Goal: Task Accomplishment & Management: Use online tool/utility

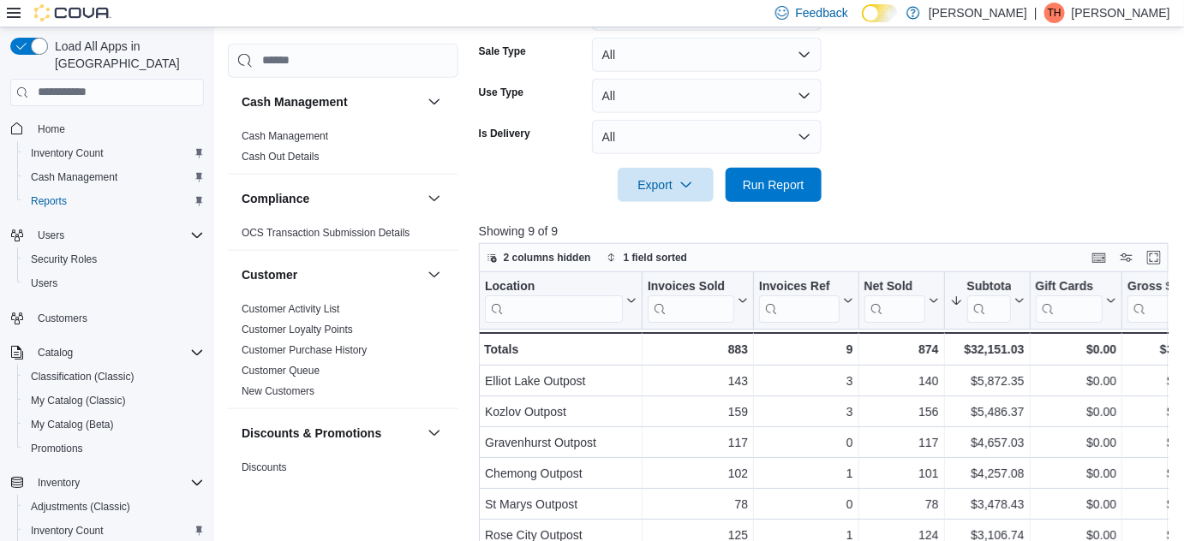
scroll to position [430, 0]
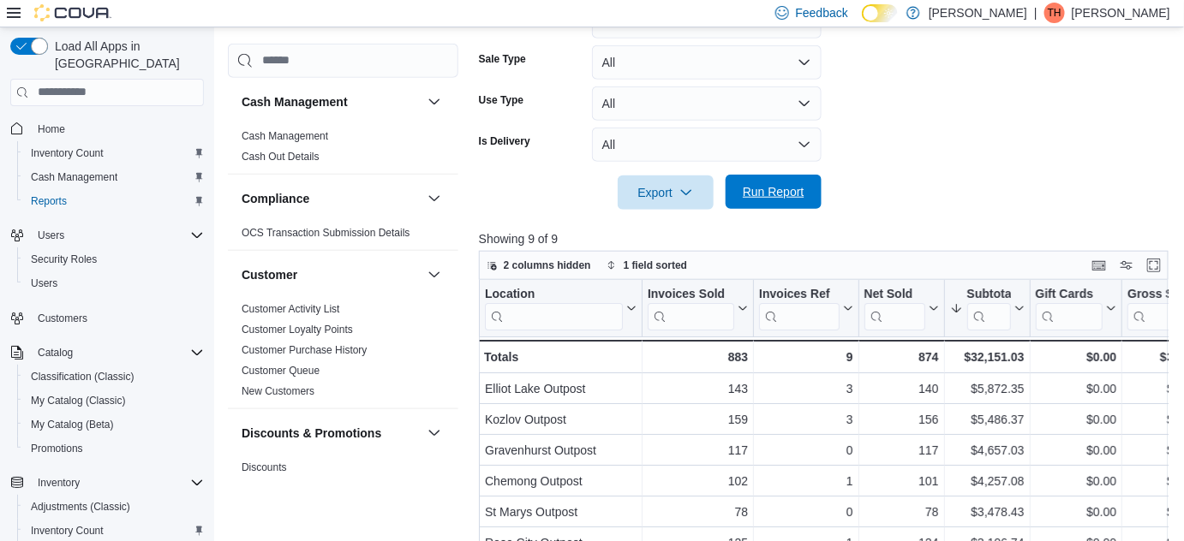
click at [750, 188] on span "Run Report" at bounding box center [774, 191] width 62 height 17
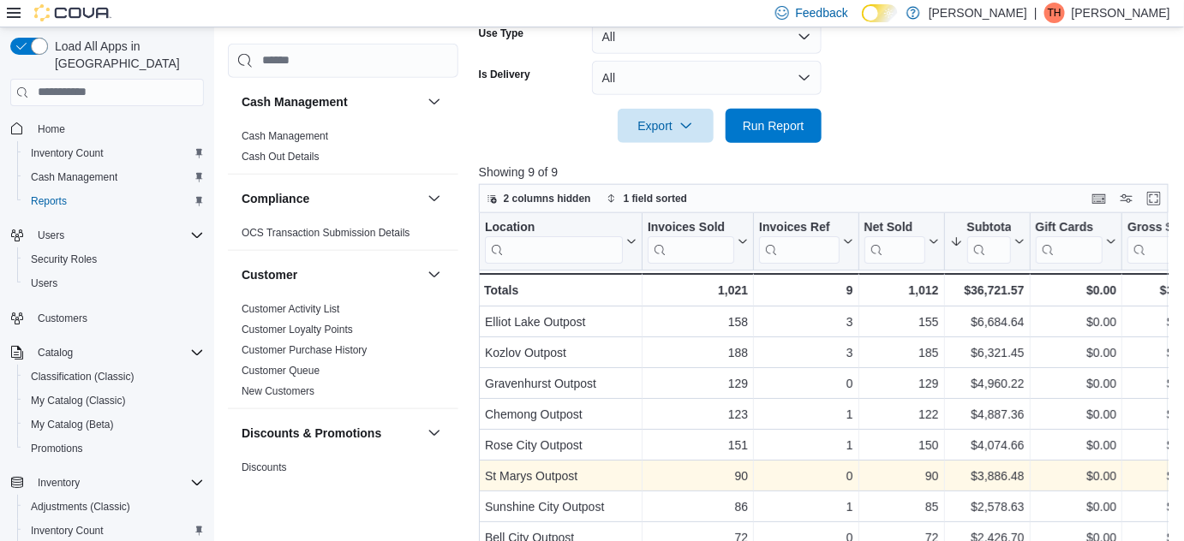
scroll to position [586, 0]
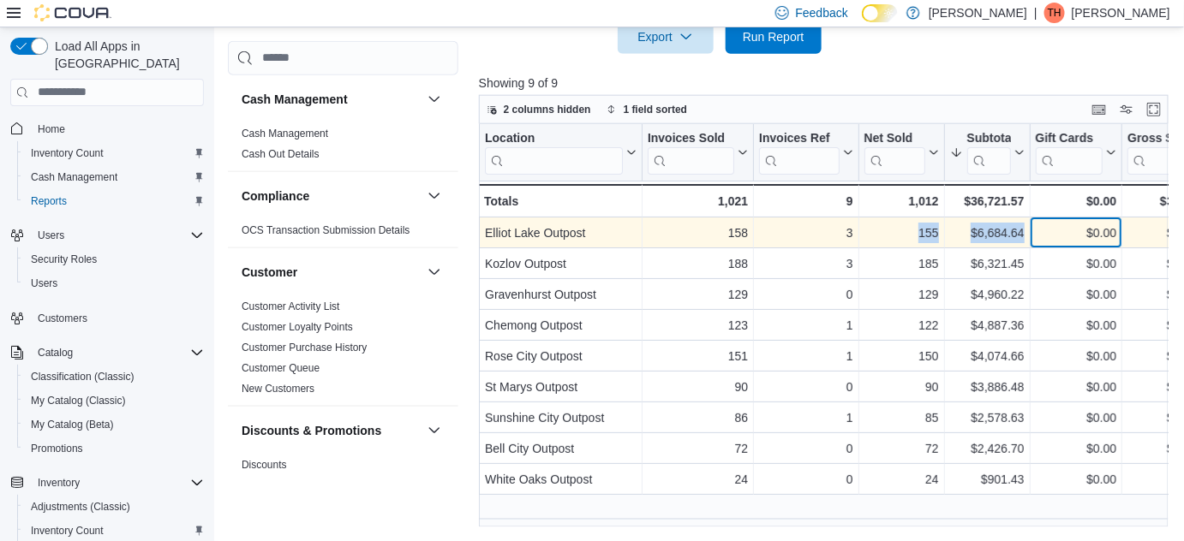
click at [977, 231] on div "$6,684.64" at bounding box center [986, 233] width 75 height 21
drag, startPoint x: 976, startPoint y: 233, endPoint x: 1023, endPoint y: 228, distance: 47.4
click at [1023, 228] on div "$6,684.64" at bounding box center [986, 233] width 75 height 21
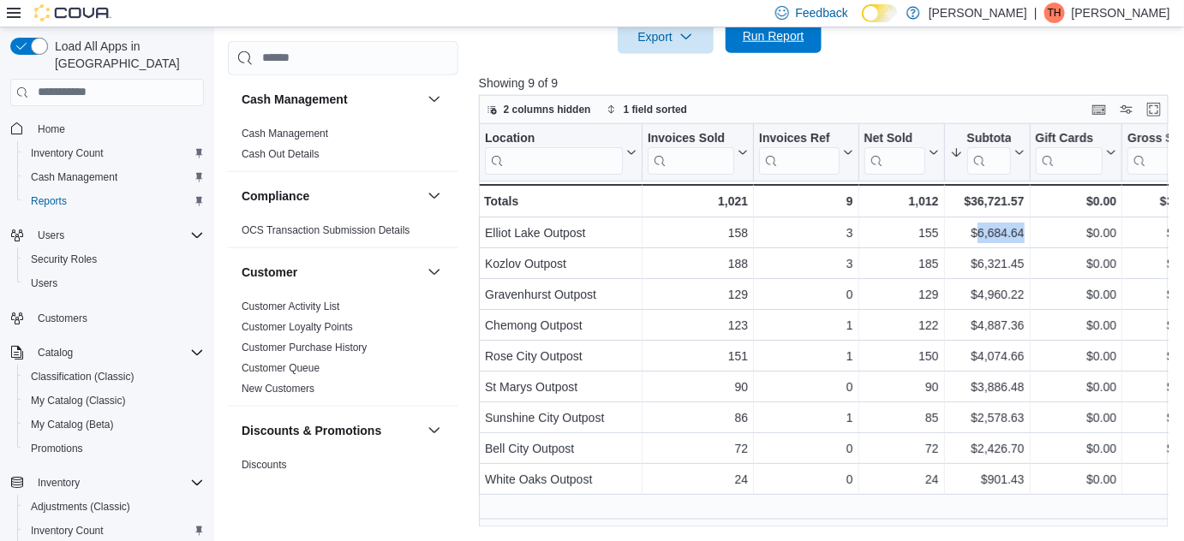
click at [756, 31] on span "Run Report" at bounding box center [774, 35] width 62 height 17
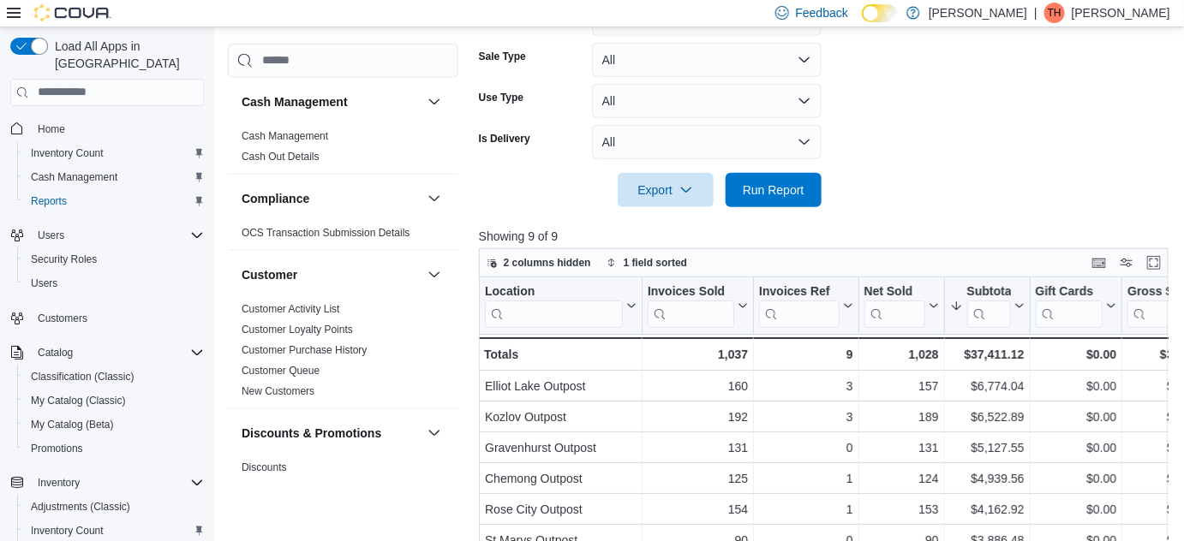
scroll to position [430, 0]
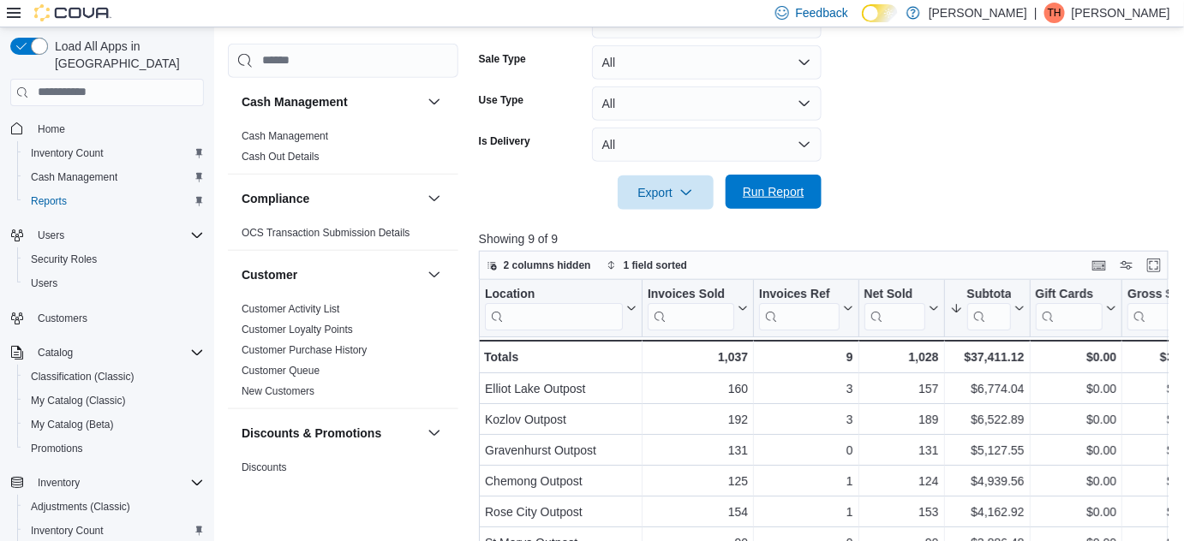
click at [772, 195] on span "Run Report" at bounding box center [774, 191] width 62 height 17
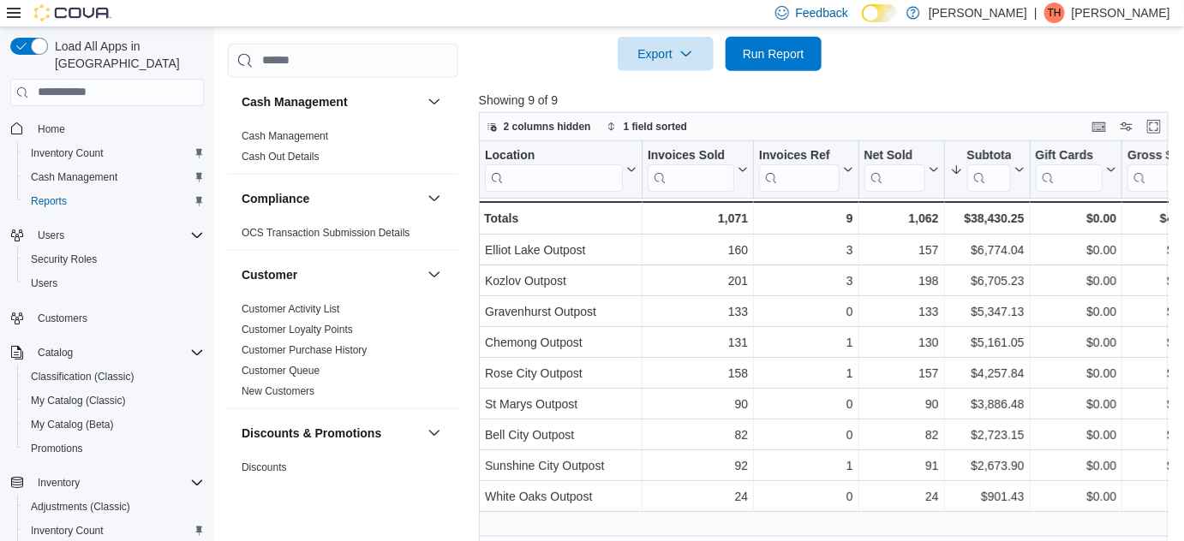
scroll to position [586, 0]
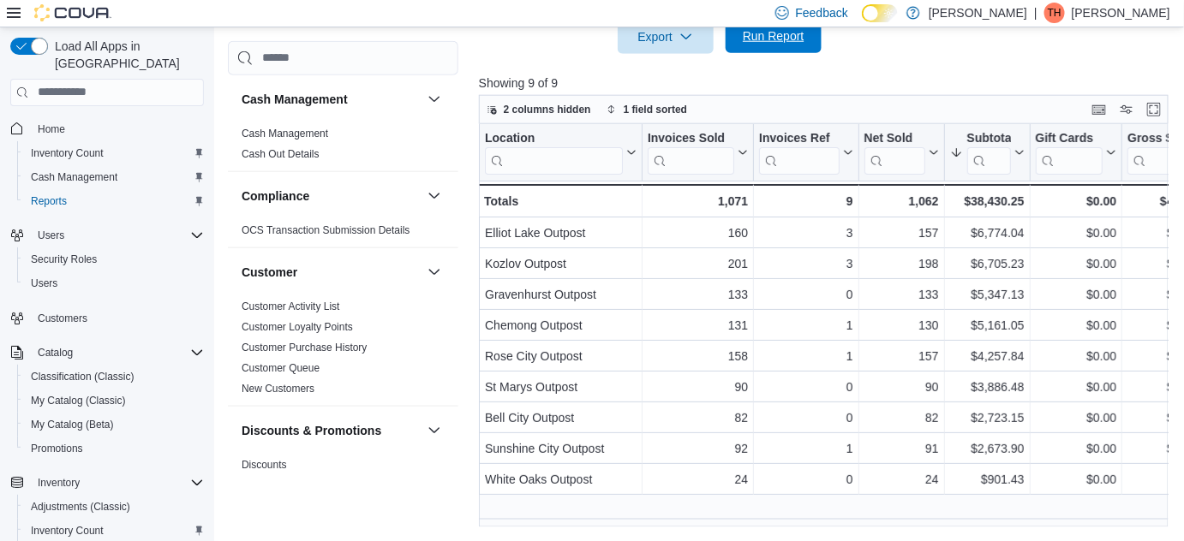
click at [781, 40] on span "Run Report" at bounding box center [774, 35] width 62 height 17
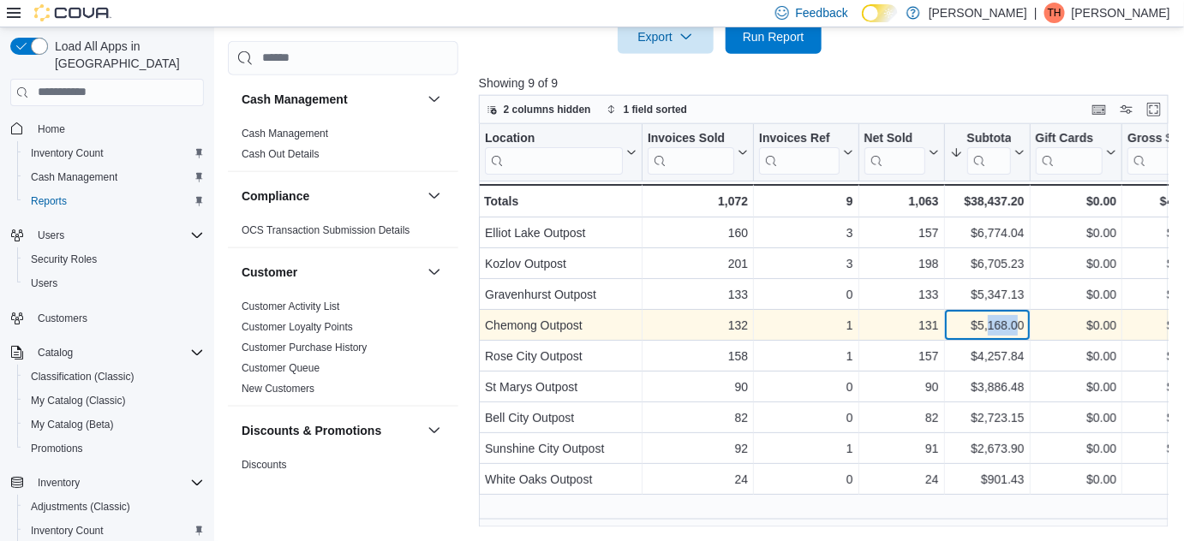
drag, startPoint x: 989, startPoint y: 325, endPoint x: 1018, endPoint y: 327, distance: 29.2
click at [1018, 327] on div "$5,168.00" at bounding box center [986, 325] width 75 height 21
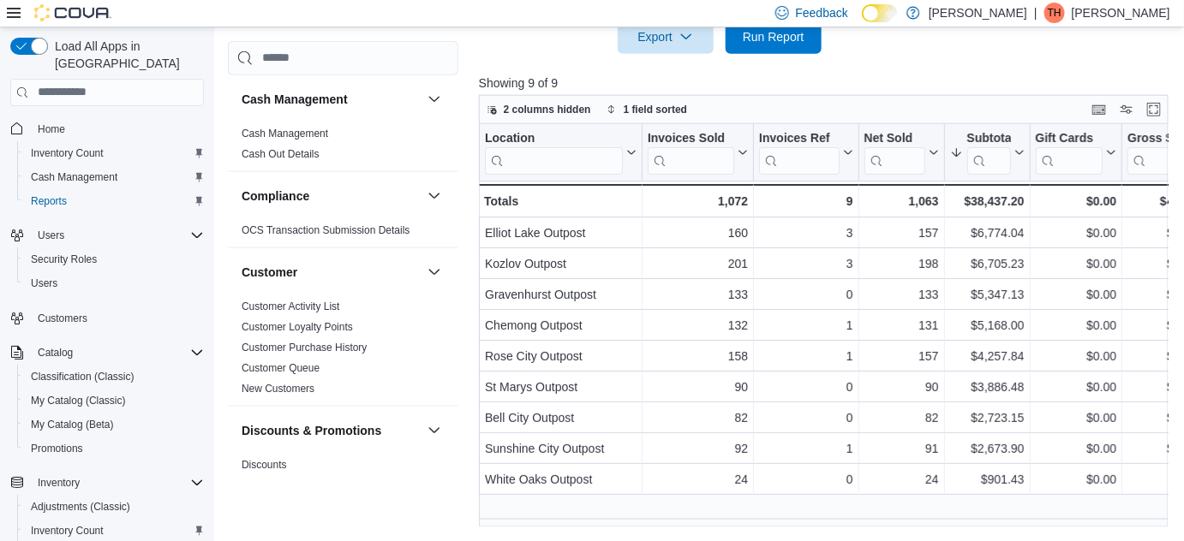
click at [1001, 84] on p "Showing 9 of 9" at bounding box center [827, 83] width 697 height 17
click at [991, 75] on p "Showing 9 of 9" at bounding box center [827, 83] width 697 height 17
drag, startPoint x: 243, startPoint y: 182, endPoint x: 237, endPoint y: 188, distance: 9.1
click at [237, 188] on div "Compliance" at bounding box center [343, 195] width 230 height 48
click at [480, 50] on div "Export Run Report" at bounding box center [650, 37] width 343 height 34
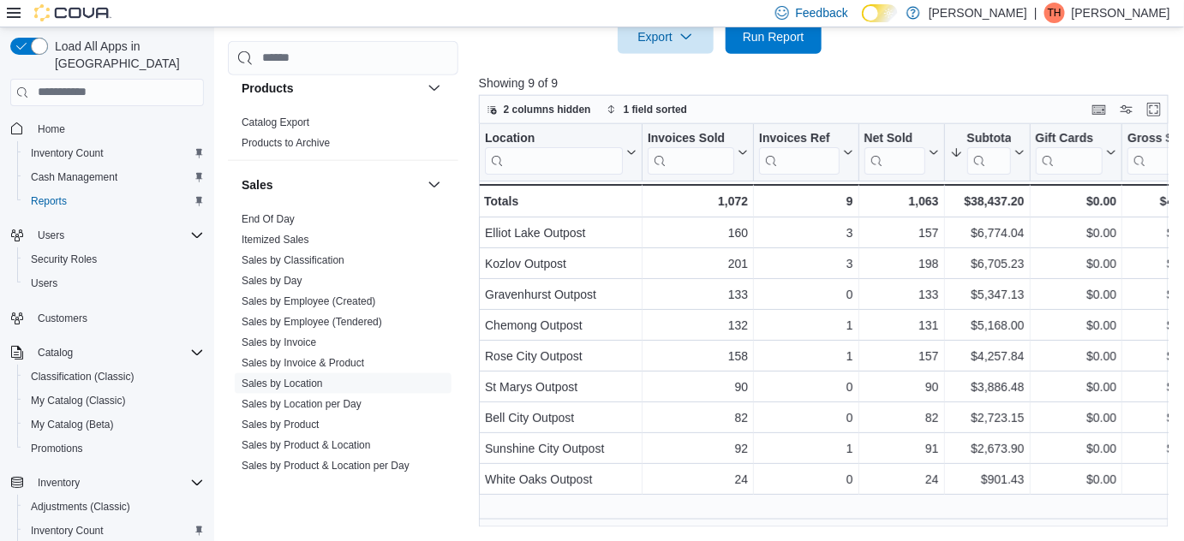
scroll to position [1168, 0]
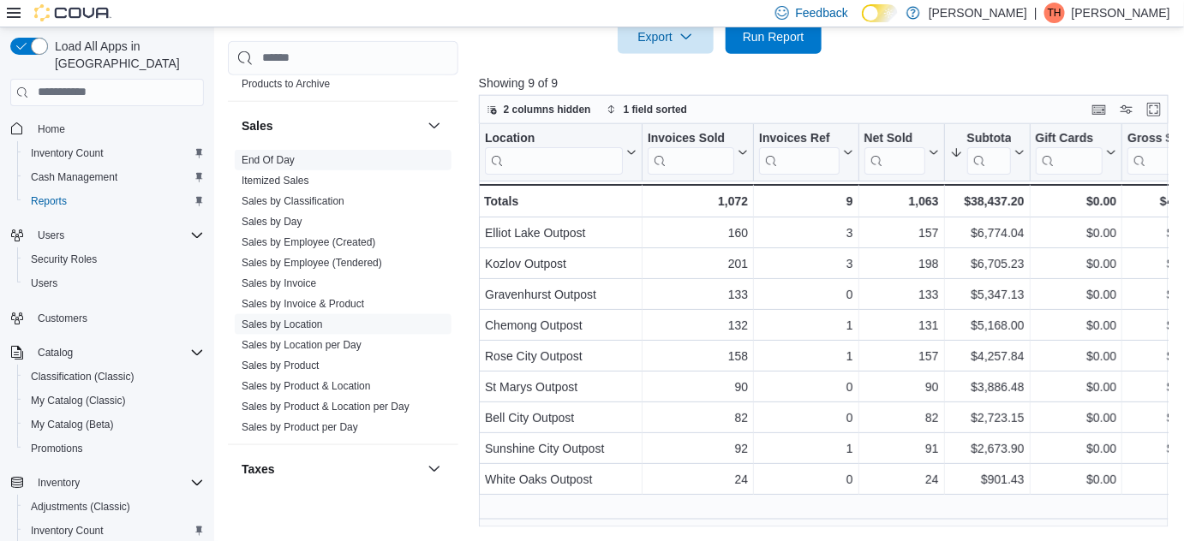
click at [278, 152] on span "End Of Day" at bounding box center [268, 159] width 53 height 14
click at [278, 158] on link "End Of Day" at bounding box center [268, 159] width 53 height 12
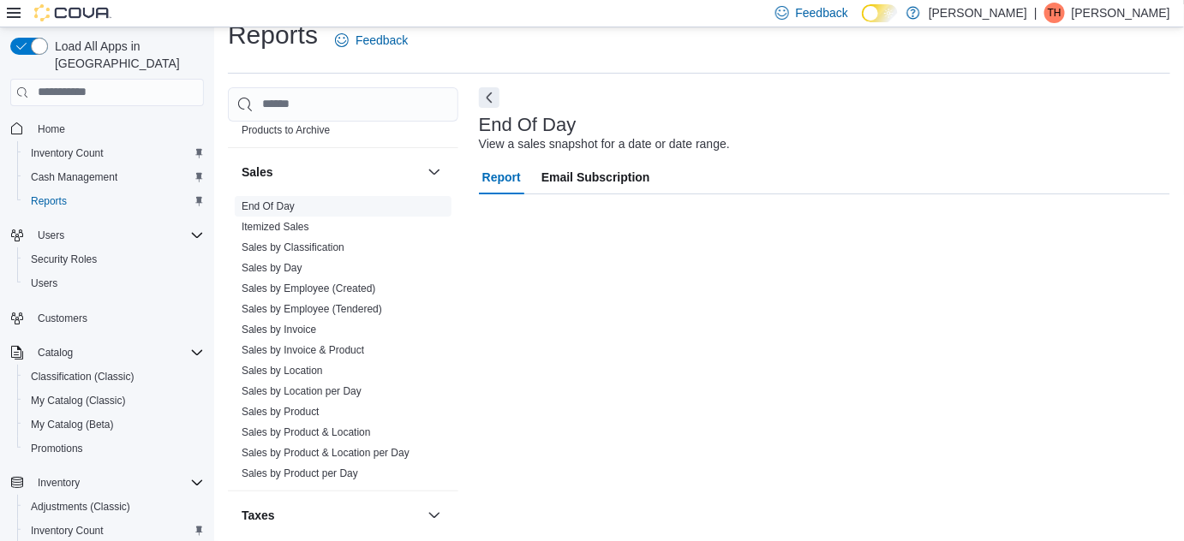
scroll to position [22, 0]
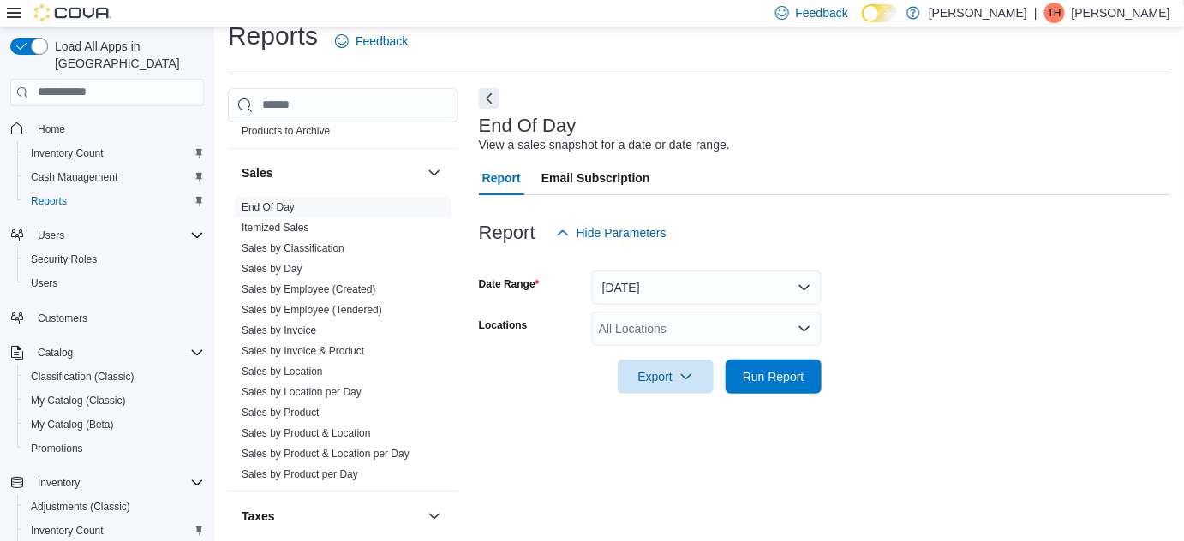
click at [683, 331] on div "All Locations" at bounding box center [707, 329] width 230 height 34
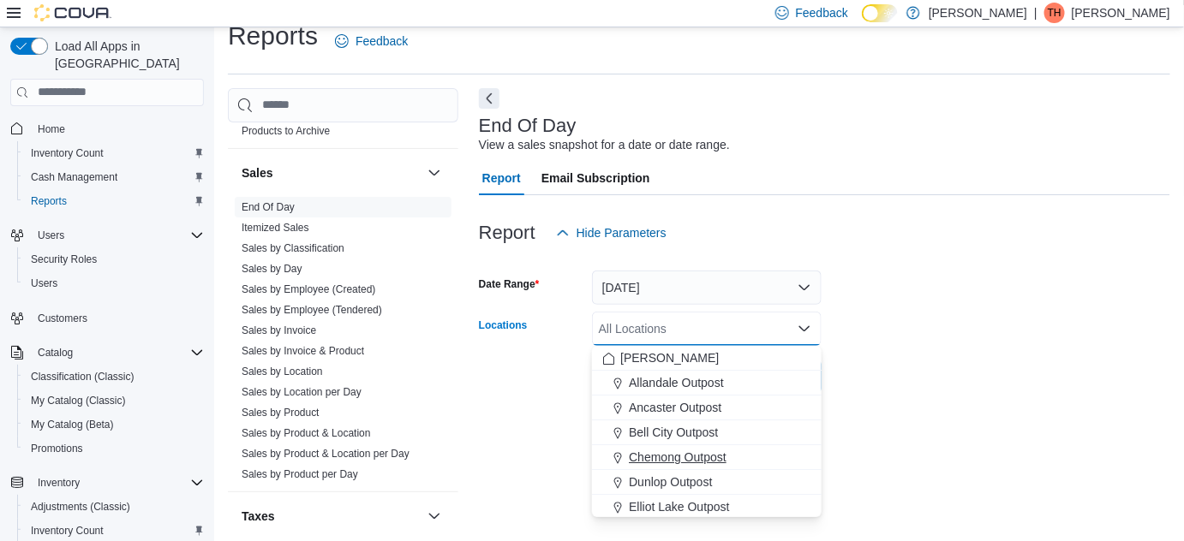
click at [658, 456] on span "Chemong Outpost" at bounding box center [678, 457] width 98 height 17
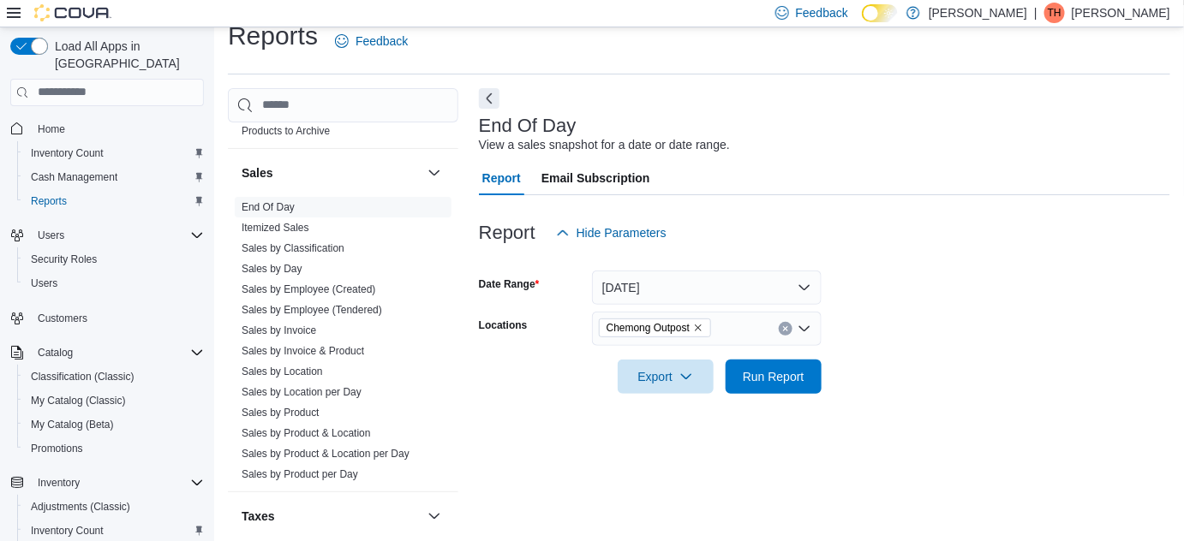
click at [930, 336] on form "Date Range Today Locations Chemong Outpost Export Run Report" at bounding box center [824, 322] width 691 height 144
click at [799, 376] on span "Run Report" at bounding box center [774, 376] width 62 height 17
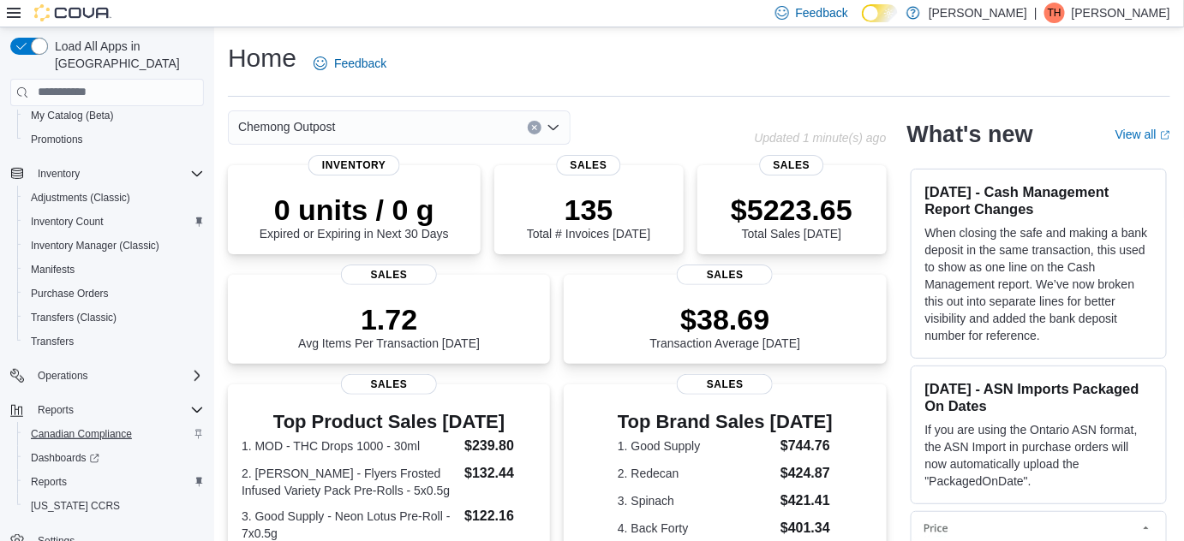
scroll to position [315, 0]
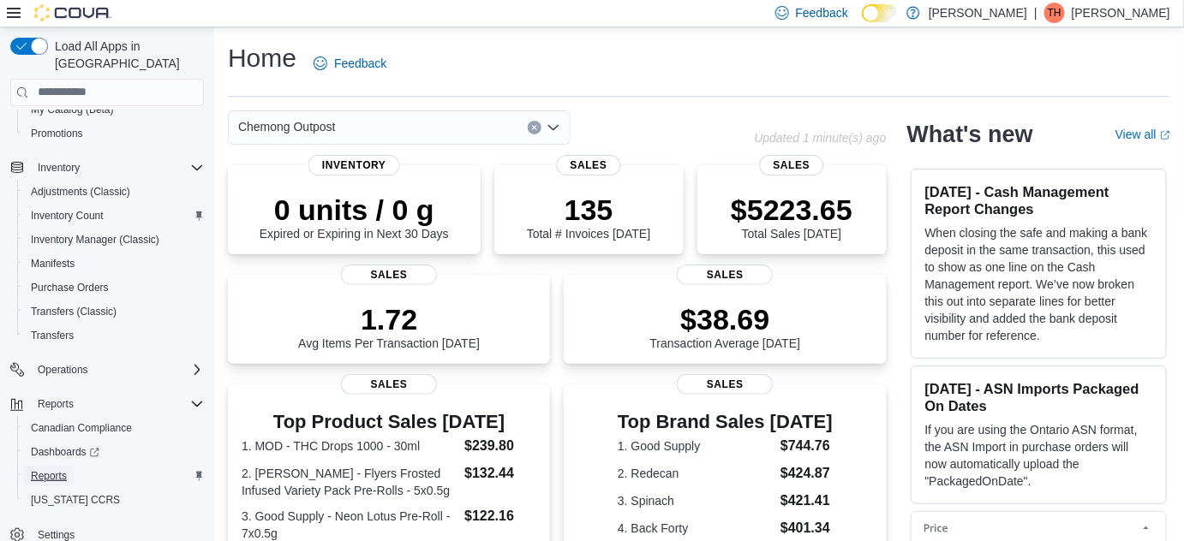
click at [47, 469] on span "Reports" at bounding box center [49, 476] width 36 height 14
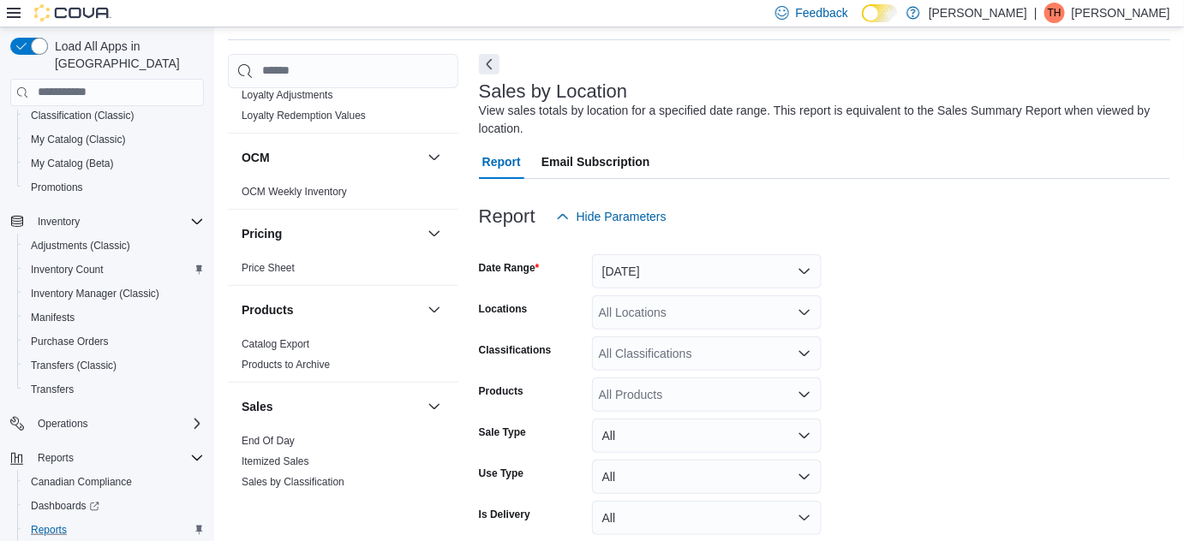
scroll to position [1090, 0]
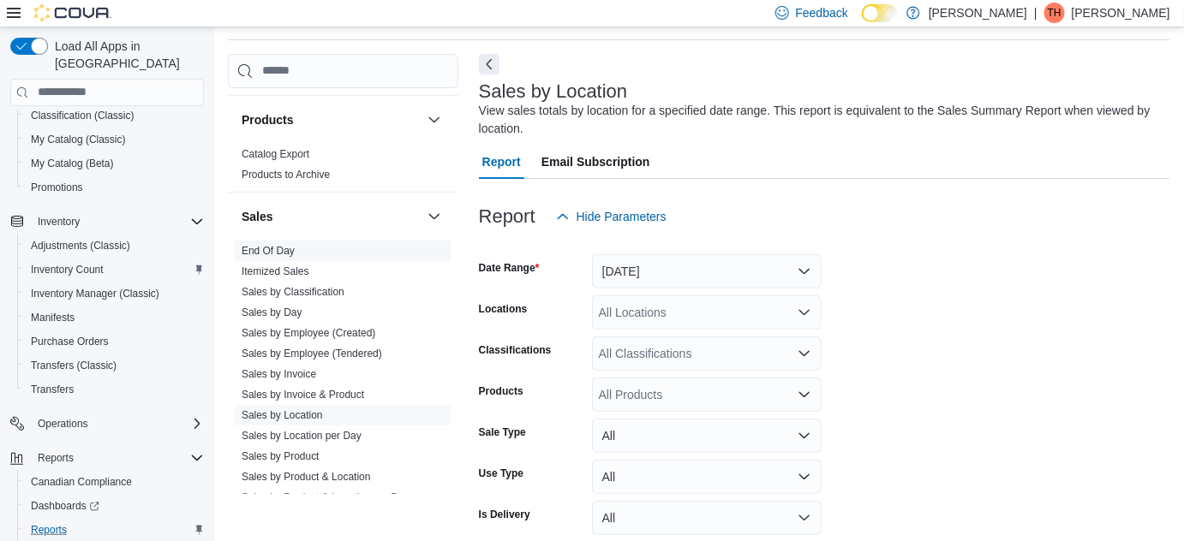
click at [283, 245] on link "End Of Day" at bounding box center [268, 251] width 53 height 12
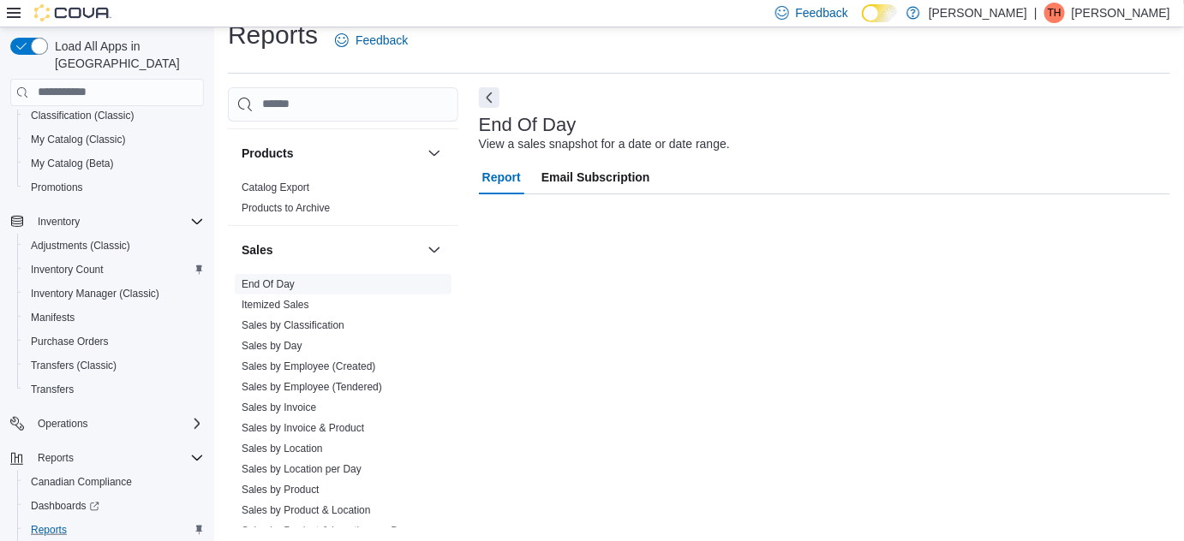
scroll to position [22, 0]
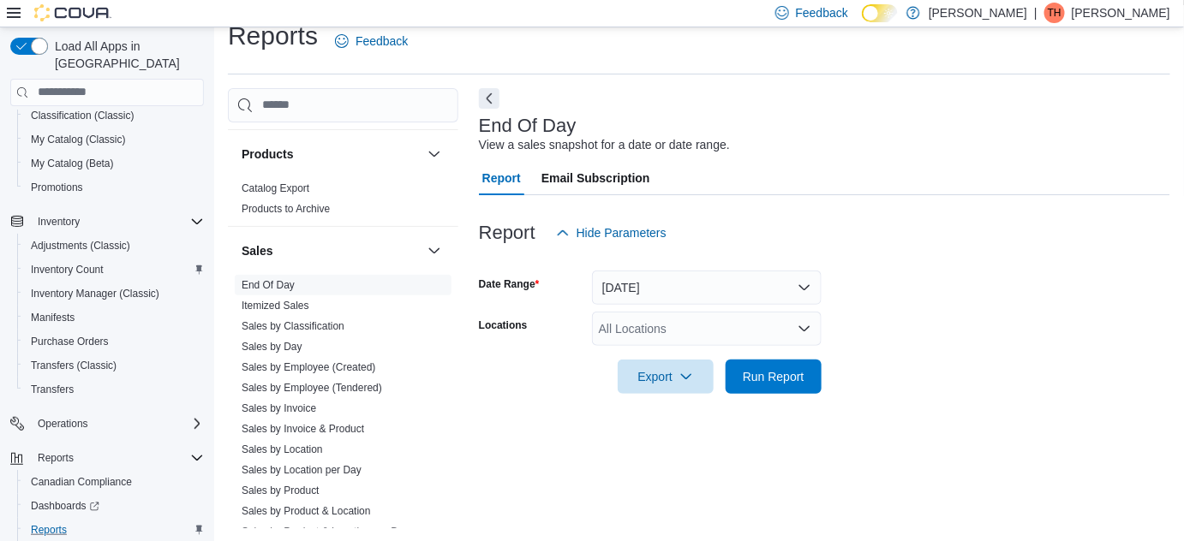
click at [806, 328] on icon "Open list of options" at bounding box center [804, 328] width 10 height 5
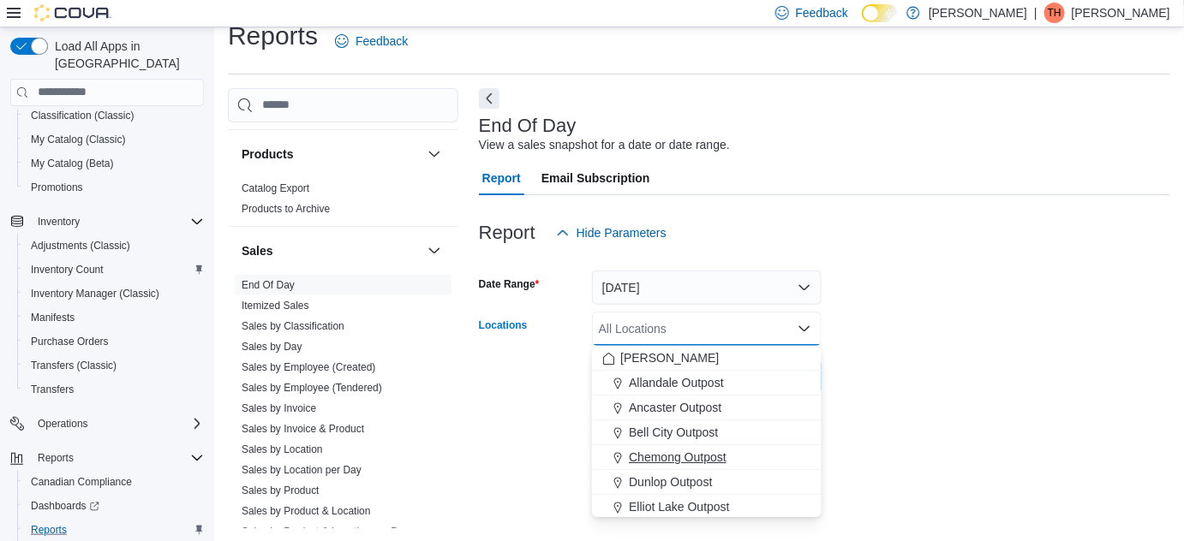
click at [735, 458] on div "Chemong Outpost" at bounding box center [706, 457] width 209 height 17
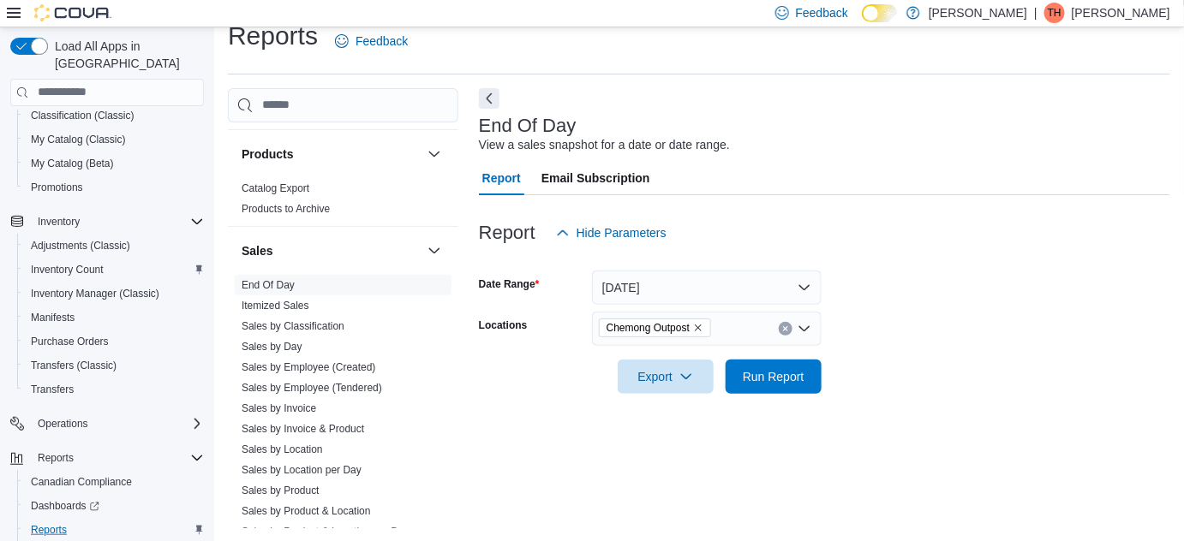
click at [994, 342] on form "Date Range Today Locations Chemong Outpost Export Run Report" at bounding box center [824, 322] width 691 height 144
click at [769, 378] on span "Run Report" at bounding box center [774, 376] width 62 height 17
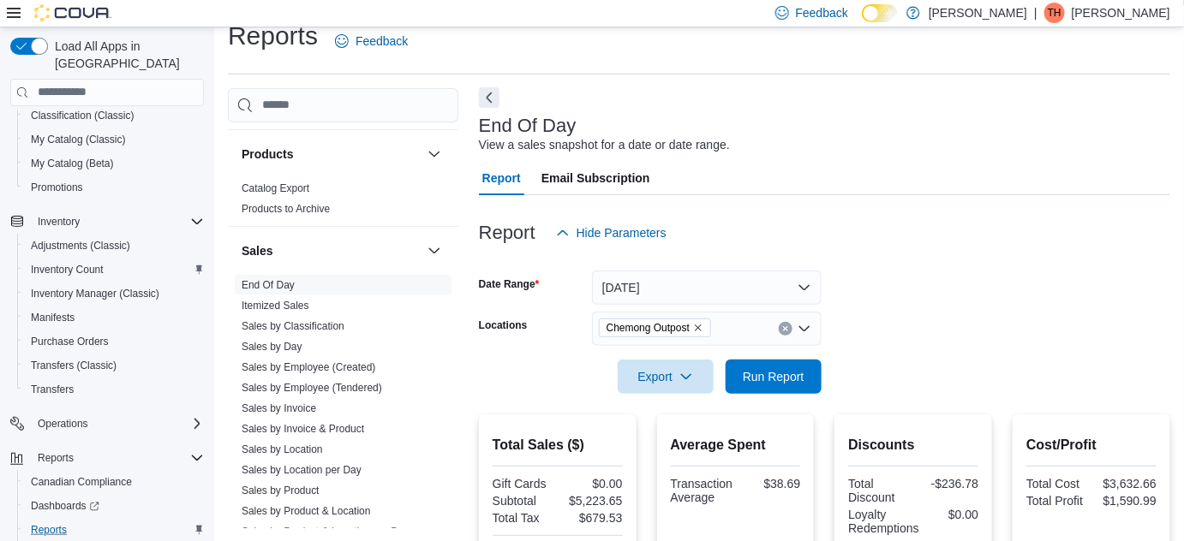
click at [487, 102] on button "Next" at bounding box center [489, 97] width 21 height 21
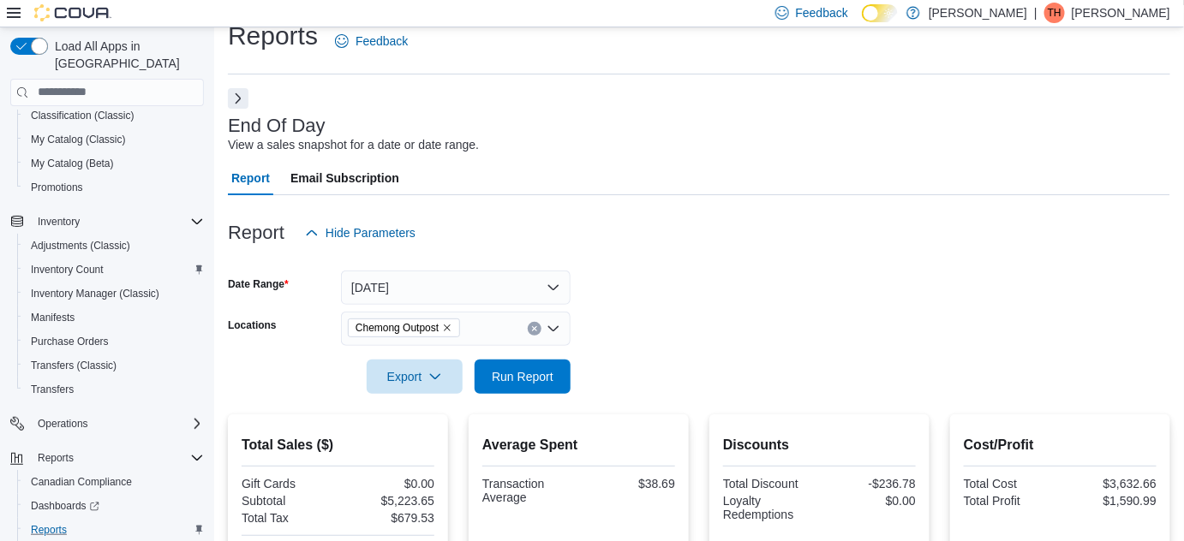
click at [9, 17] on icon at bounding box center [14, 13] width 14 height 10
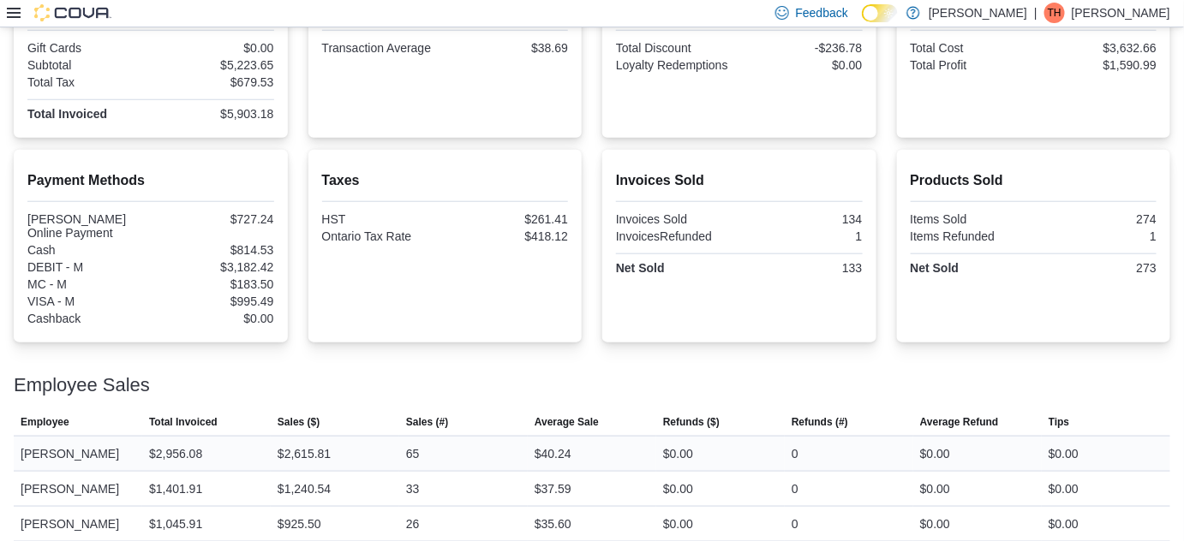
scroll to position [506, 0]
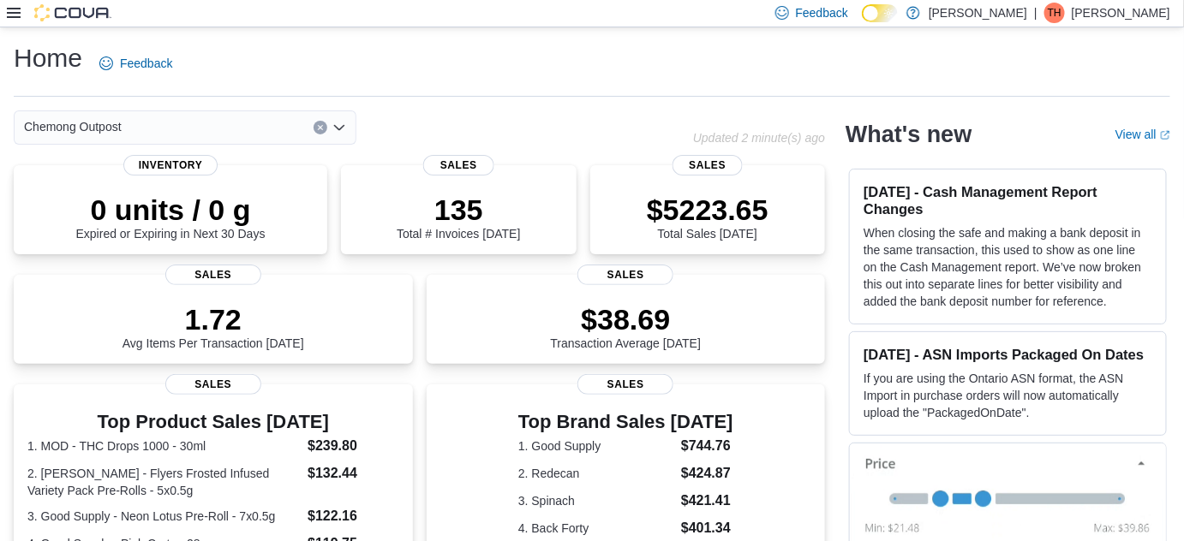
click at [13, 12] on icon at bounding box center [14, 13] width 14 height 14
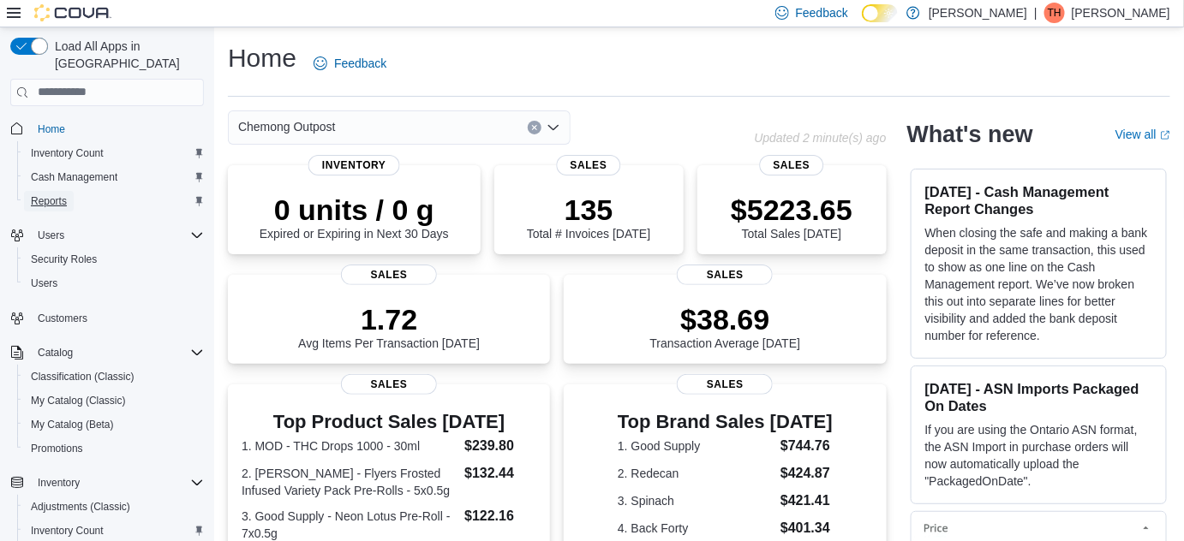
click at [62, 194] on span "Reports" at bounding box center [49, 201] width 36 height 14
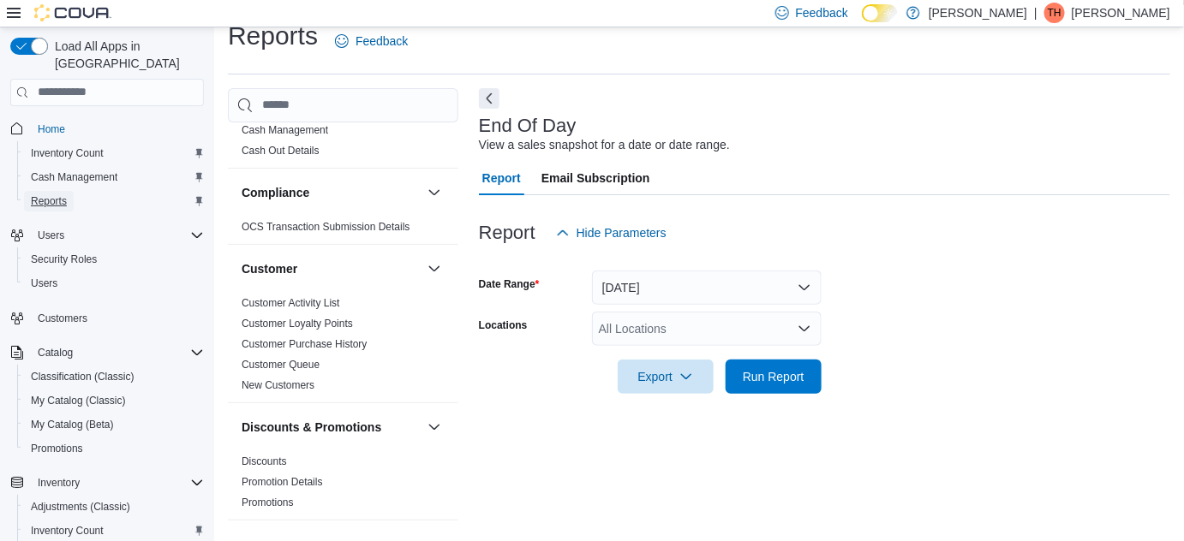
scroll to position [77, 0]
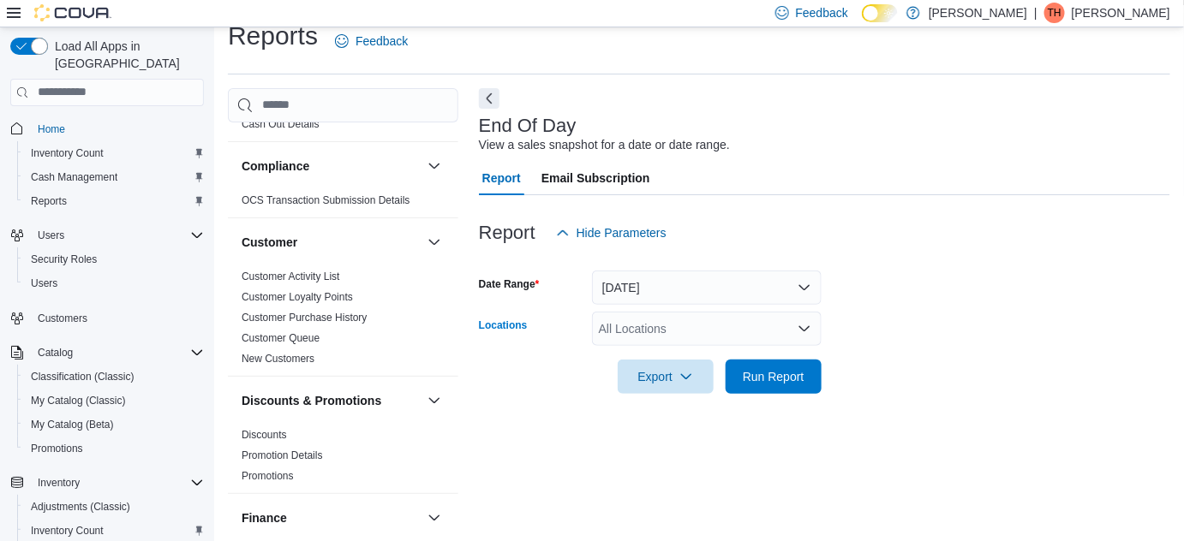
click at [703, 317] on div "All Locations" at bounding box center [707, 329] width 230 height 34
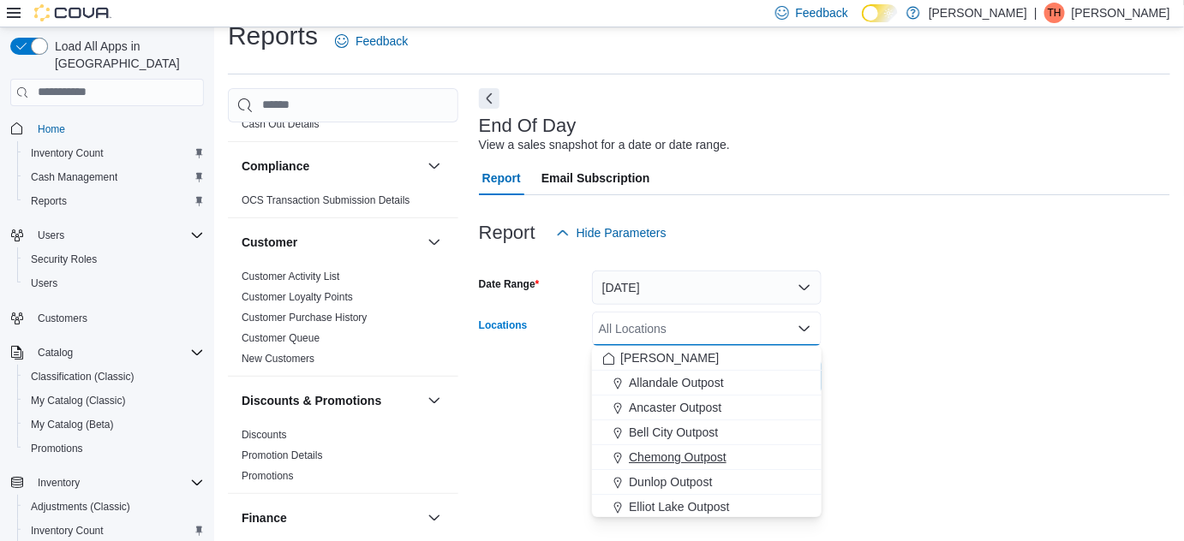
click at [686, 453] on span "Chemong Outpost" at bounding box center [678, 457] width 98 height 17
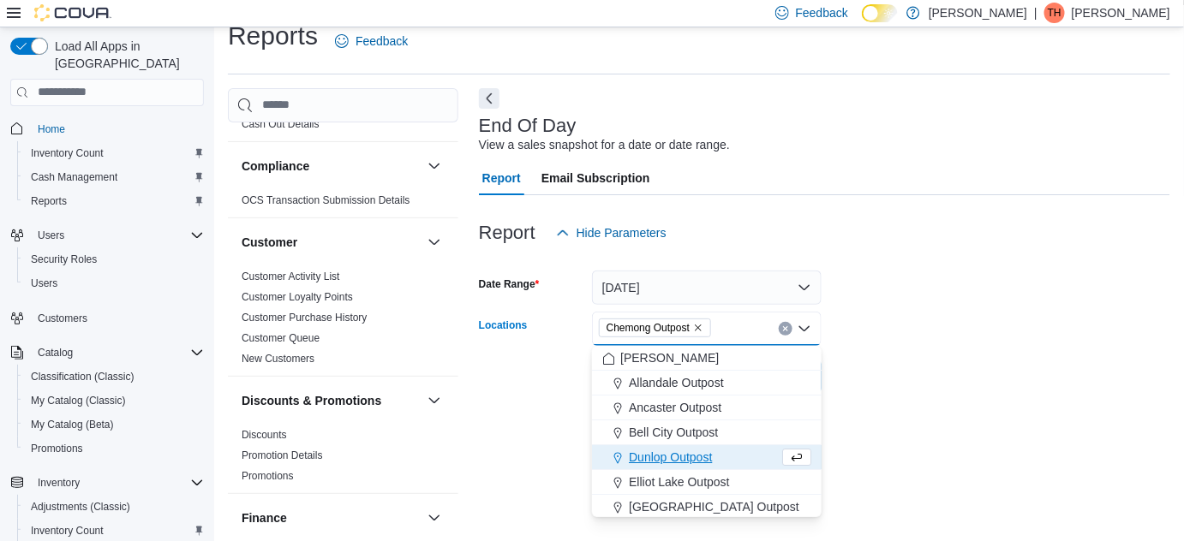
click at [858, 349] on div at bounding box center [824, 353] width 691 height 14
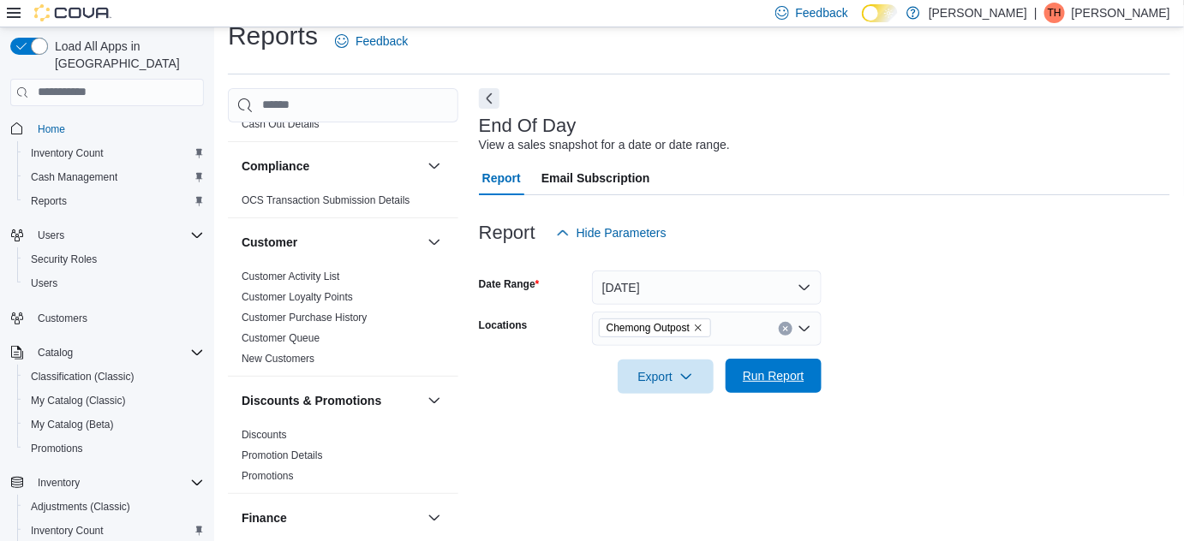
click at [780, 372] on span "Run Report" at bounding box center [774, 376] width 62 height 17
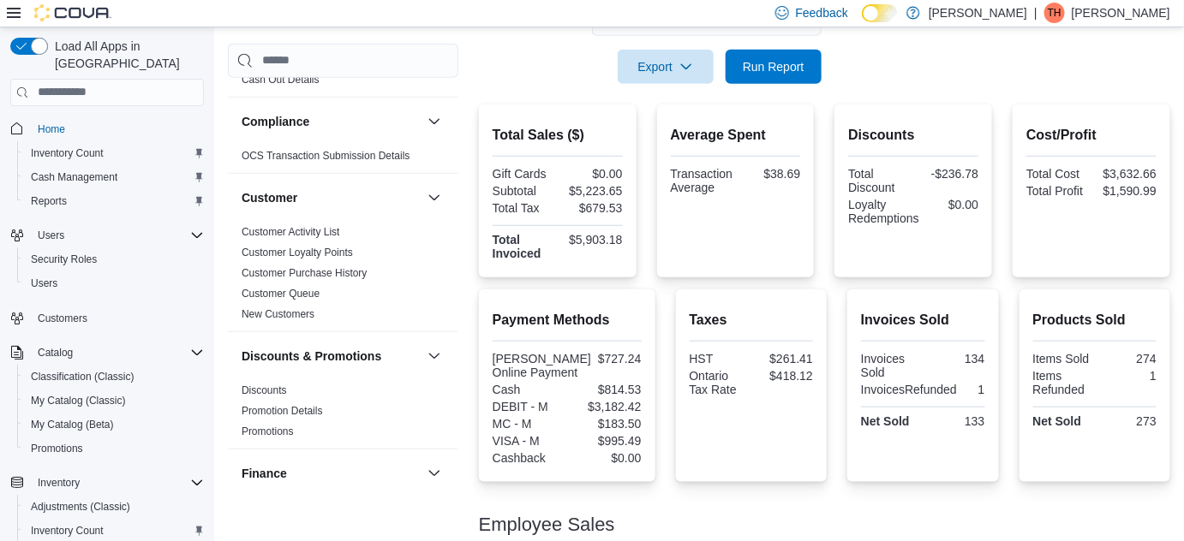
scroll to position [490, 0]
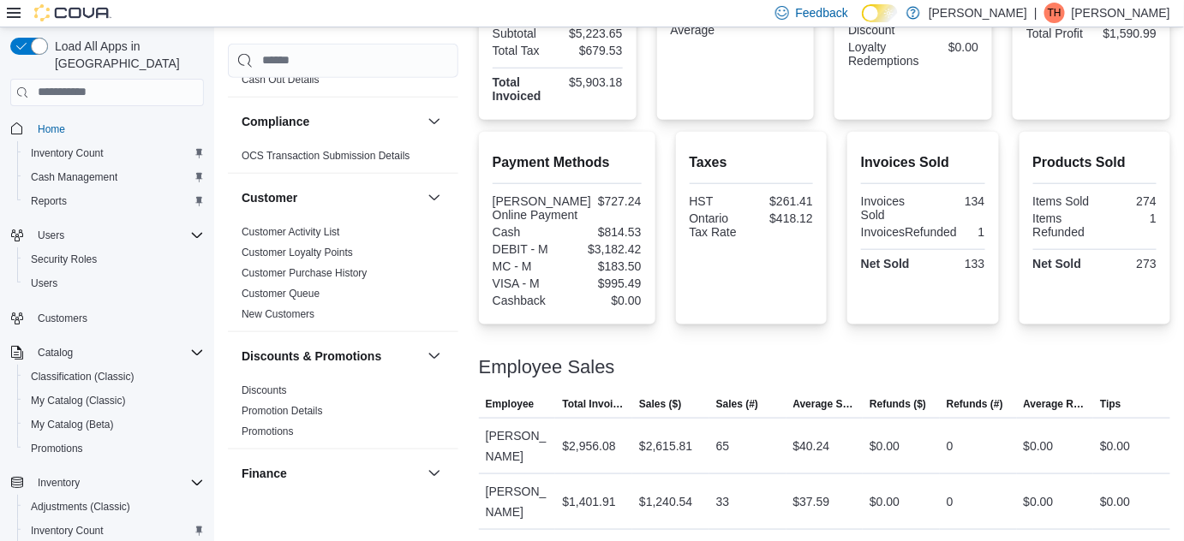
click at [583, 225] on div at bounding box center [567, 223] width 149 height 3
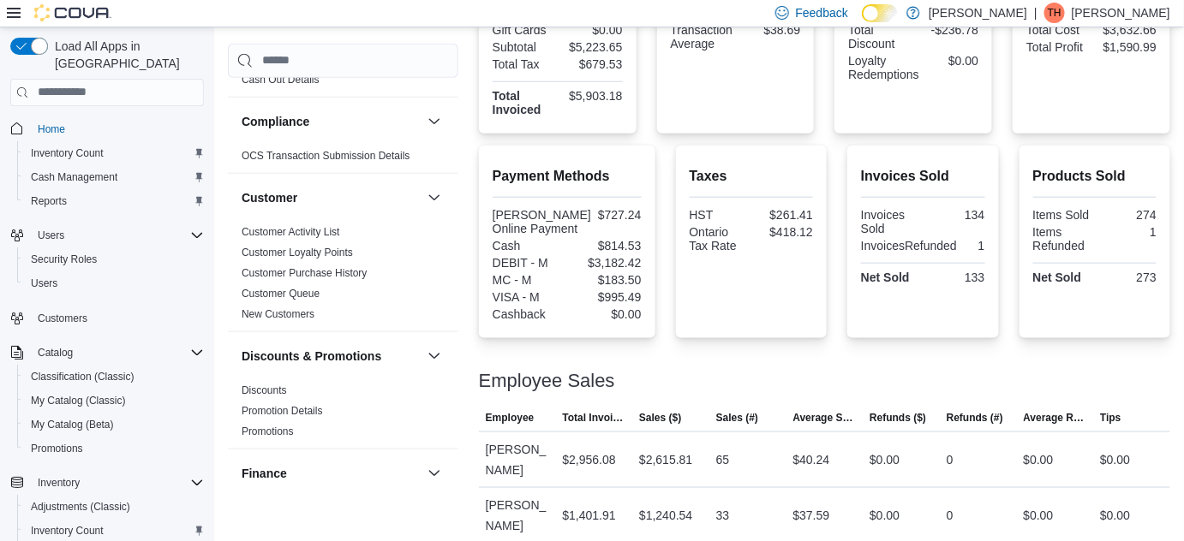
scroll to position [256, 0]
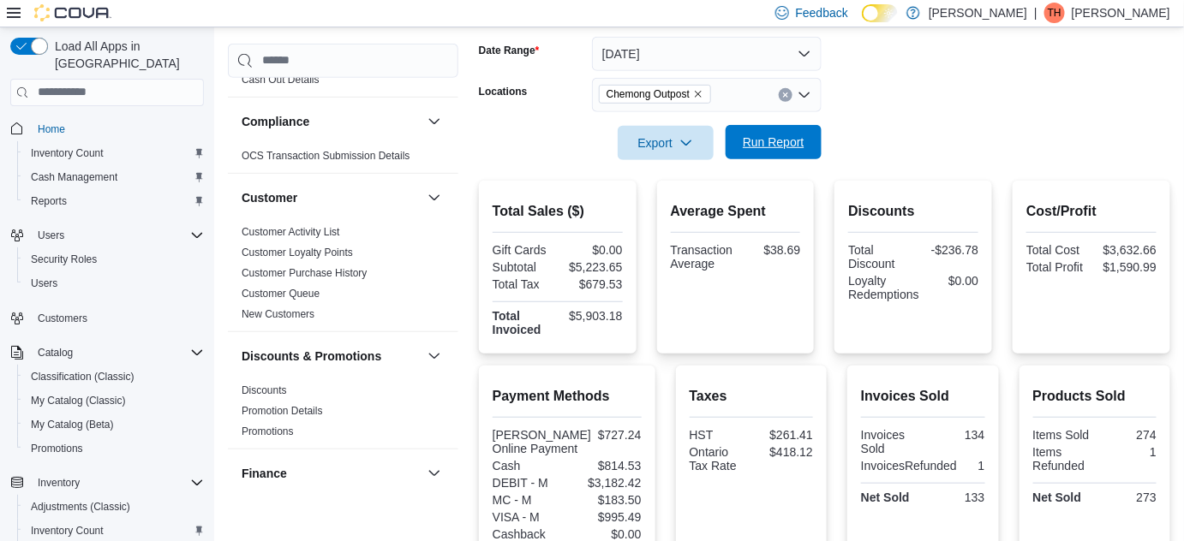
click at [790, 127] on span "Run Report" at bounding box center [773, 142] width 75 height 34
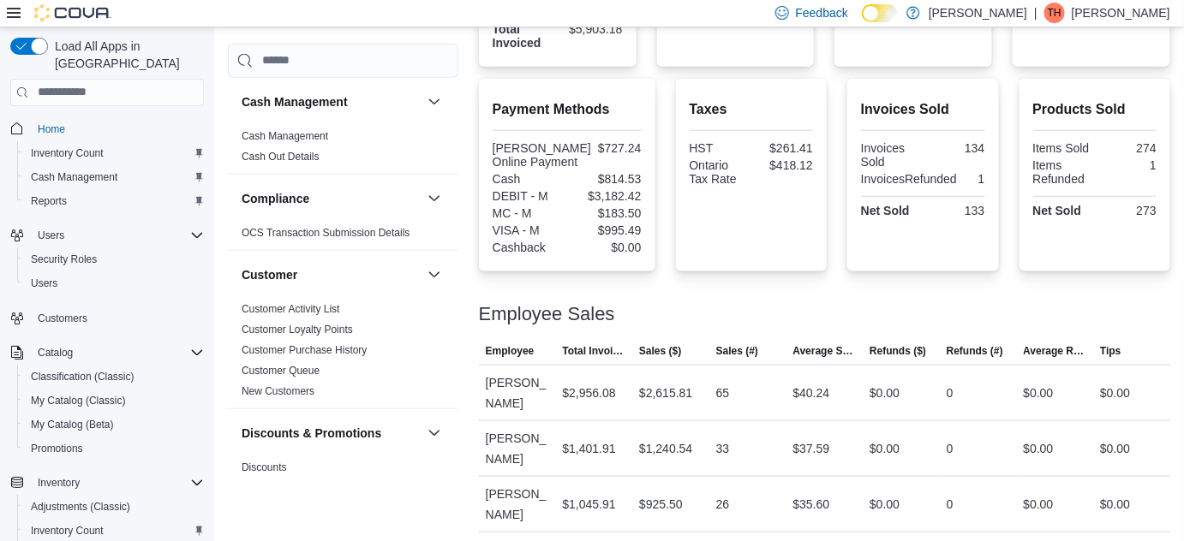
scroll to position [460, 0]
